Goal: Check status

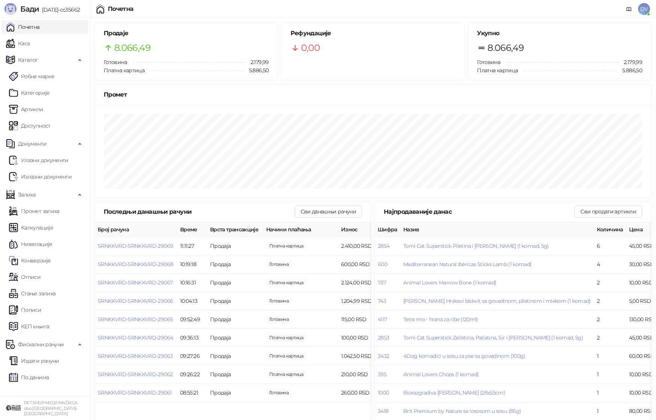
click at [646, 6] on span "DV" at bounding box center [644, 9] width 12 height 12
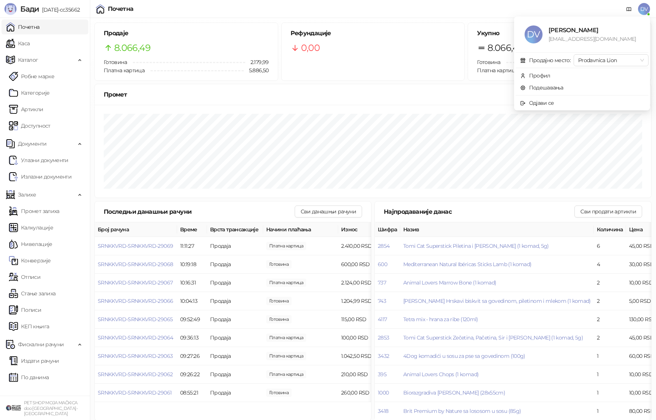
click at [422, 61] on div "Рефундације 0,00" at bounding box center [373, 42] width 183 height 38
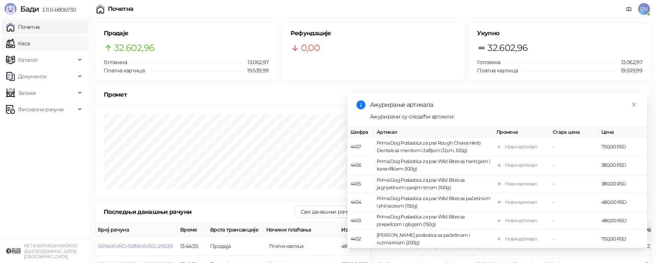
click at [30, 36] on link "Каса" at bounding box center [18, 43] width 24 height 15
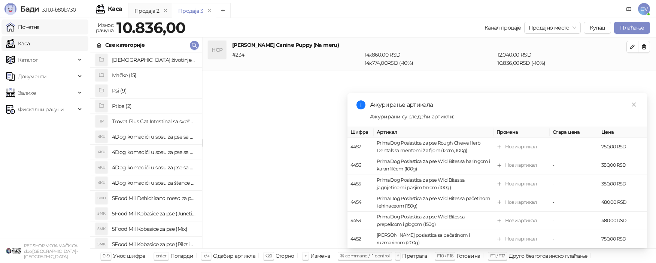
click at [40, 30] on link "Почетна" at bounding box center [23, 26] width 34 height 15
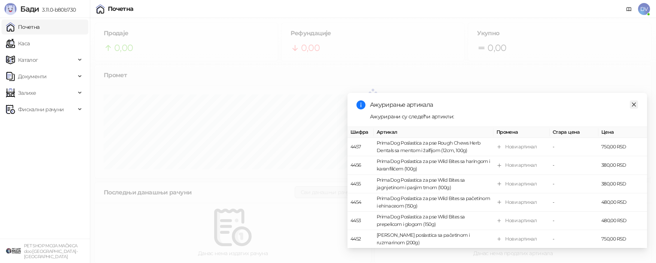
click at [635, 104] on icon "close" at bounding box center [633, 104] width 5 height 5
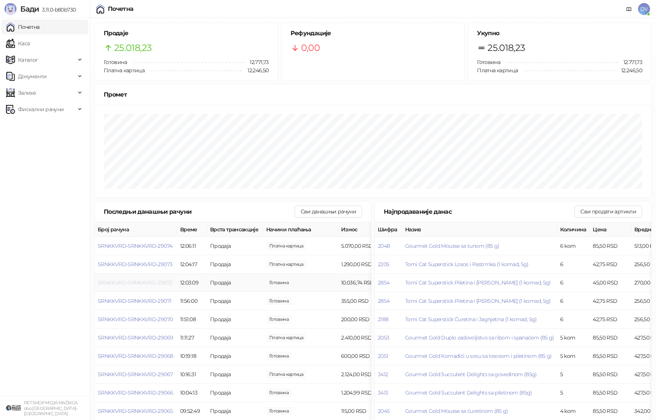
click at [146, 262] on span "SRNKKVRD-SRNKKVRD-29072" at bounding box center [135, 282] width 75 height 7
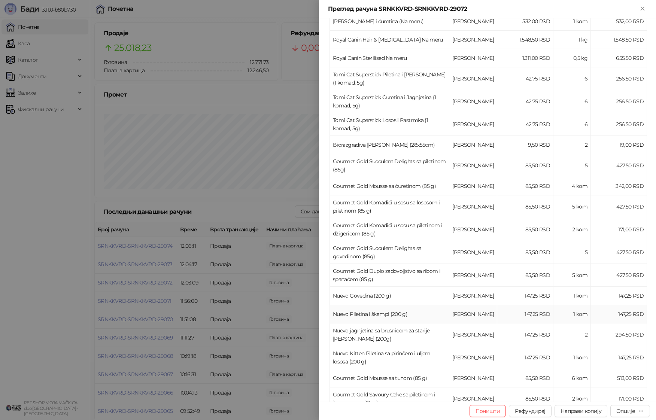
scroll to position [59, 0]
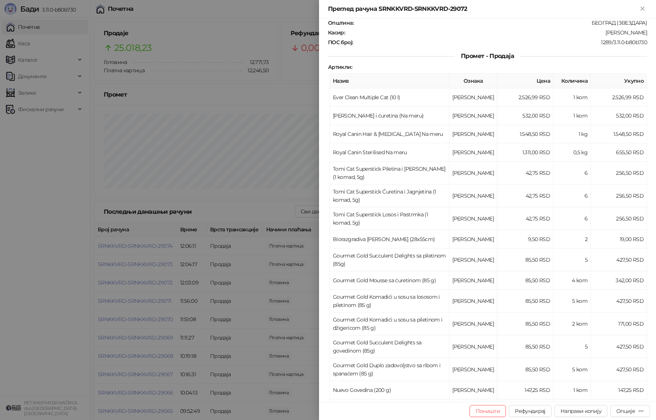
click at [163, 205] on div at bounding box center [328, 210] width 656 height 420
